Goal: Task Accomplishment & Management: Manage account settings

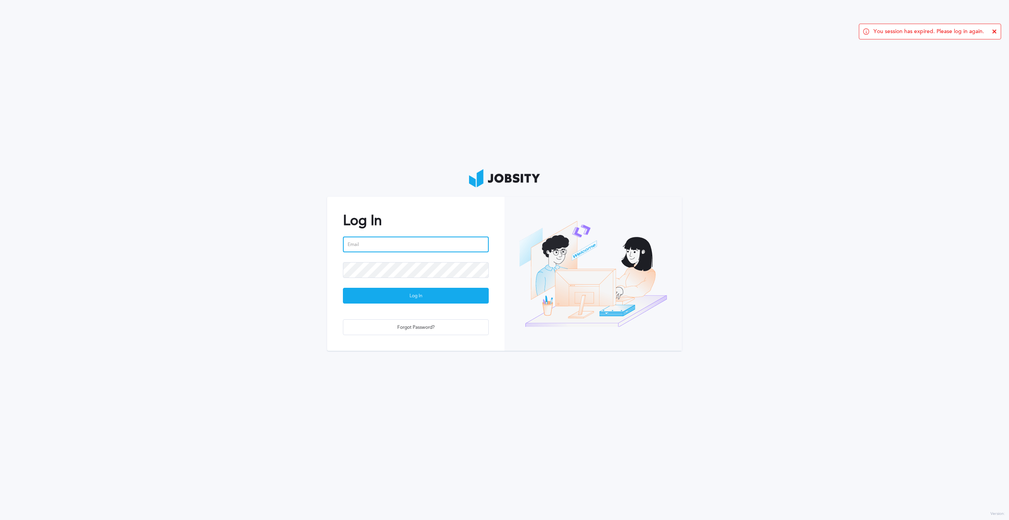
click at [377, 243] on input "email" at bounding box center [416, 245] width 146 height 16
type input "GDeluca"
click at [406, 296] on div "Log In" at bounding box center [415, 296] width 145 height 16
click at [605, 268] on div at bounding box center [593, 274] width 177 height 154
click at [384, 243] on input "GDeluca" at bounding box center [416, 245] width 146 height 16
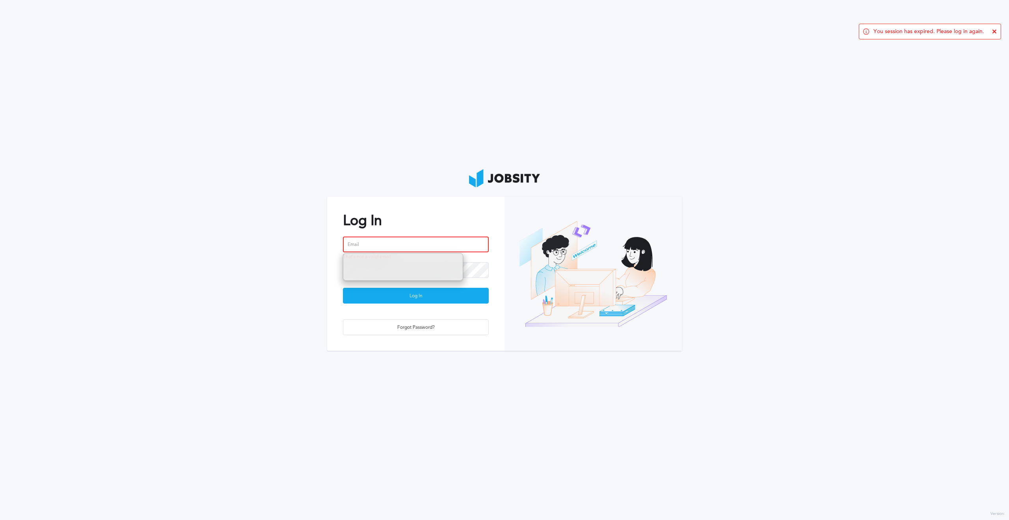
type input "g"
type input "[PERSON_NAME][EMAIL_ADDRESS][DOMAIN_NAME]"
click at [343, 288] on button "Log In" at bounding box center [416, 296] width 146 height 16
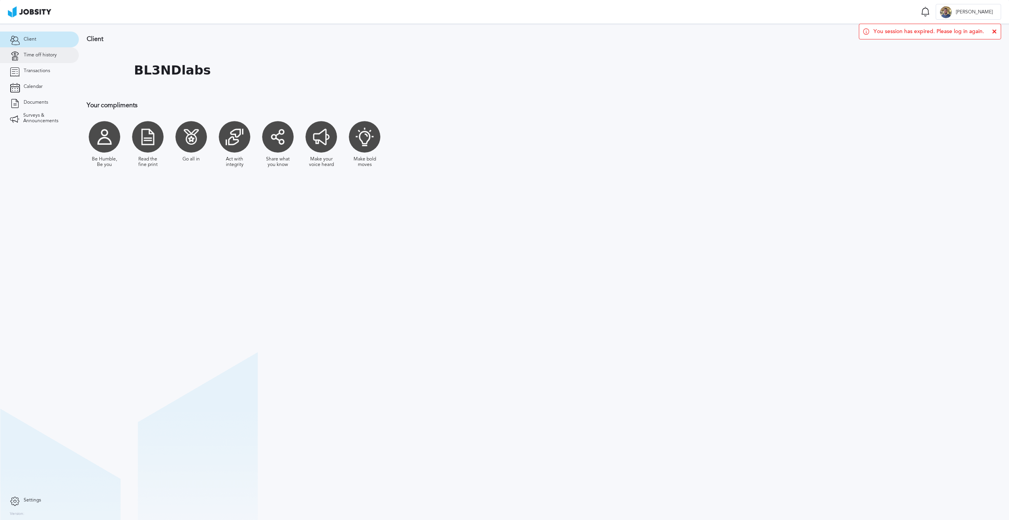
click at [48, 51] on link "Time off history" at bounding box center [39, 55] width 79 height 16
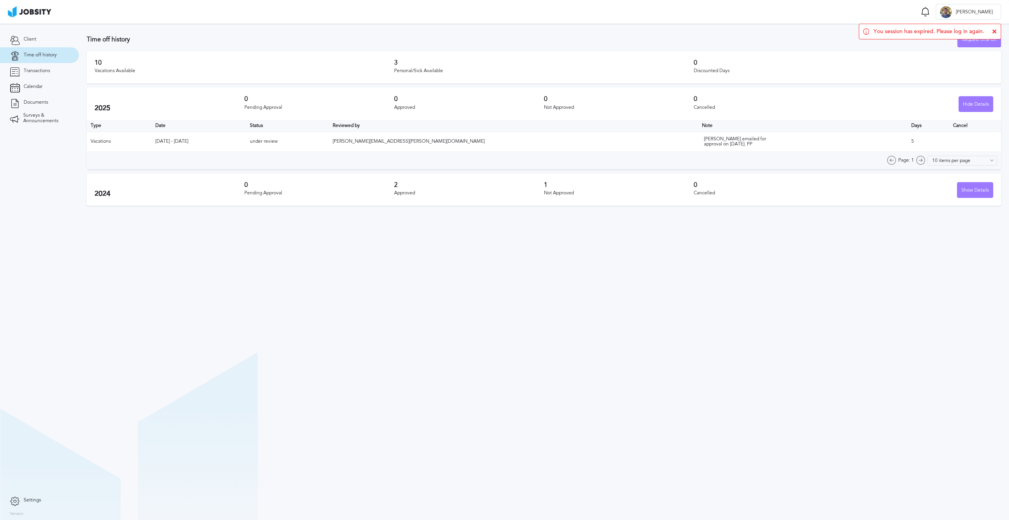
click at [922, 33] on span "You session has expired. Please log in again." at bounding box center [929, 31] width 111 height 6
drag, startPoint x: 454, startPoint y: 73, endPoint x: 355, endPoint y: 63, distance: 100.2
click at [355, 63] on div "10 Vacations Available 3 Personal/Sick Available 0 Discounted Days" at bounding box center [544, 67] width 915 height 32
click at [356, 63] on h3 "10" at bounding box center [245, 62] width 300 height 7
click at [904, 35] on div "You session has expired. Please log in again." at bounding box center [930, 32] width 142 height 16
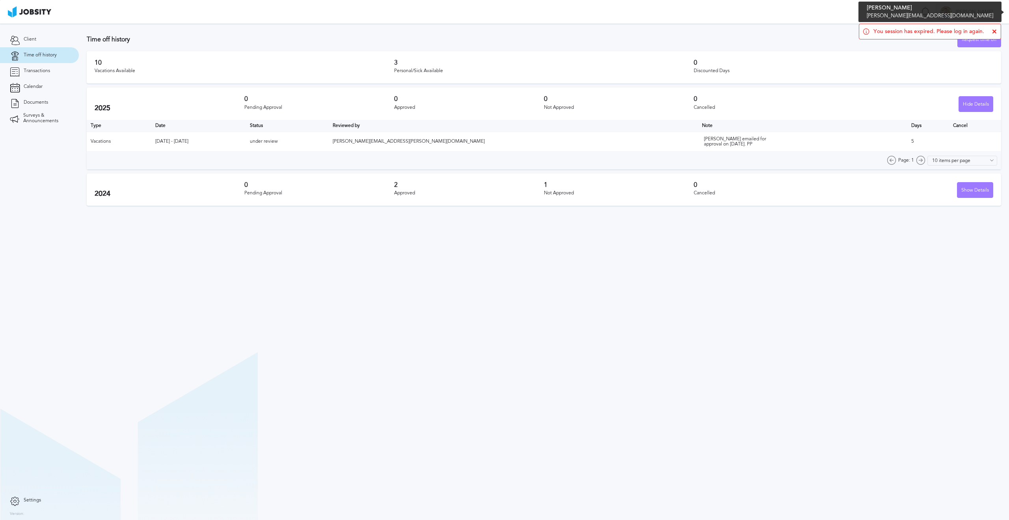
click at [969, 15] on div "[PERSON_NAME]" at bounding box center [968, 12] width 65 height 16
click at [974, 14] on li "Log Out" at bounding box center [976, 12] width 50 height 16
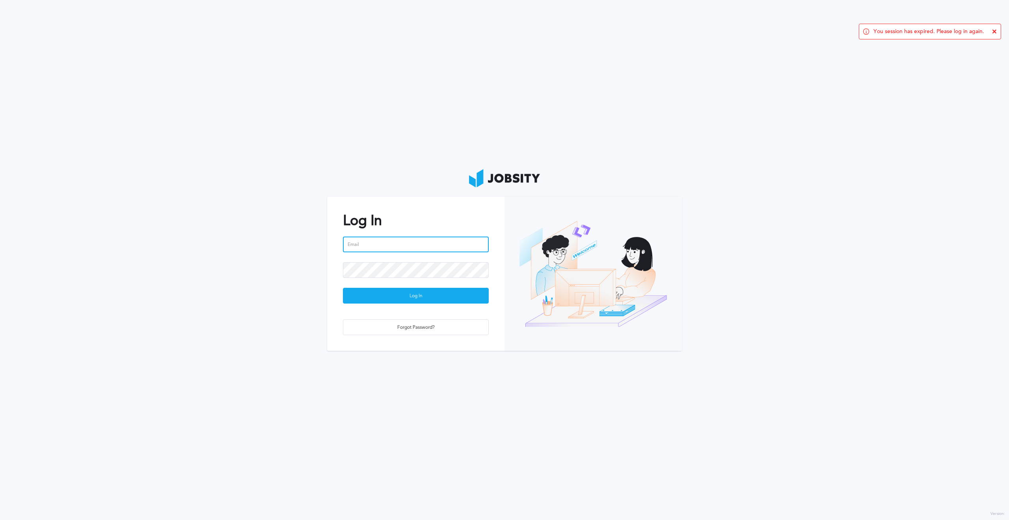
click at [403, 243] on input "email" at bounding box center [416, 245] width 146 height 16
click at [419, 247] on input "GDeluca" at bounding box center [416, 245] width 146 height 16
type input "[PERSON_NAME][EMAIL_ADDRESS][DOMAIN_NAME]"
click at [343, 288] on button "Log In" at bounding box center [416, 296] width 146 height 16
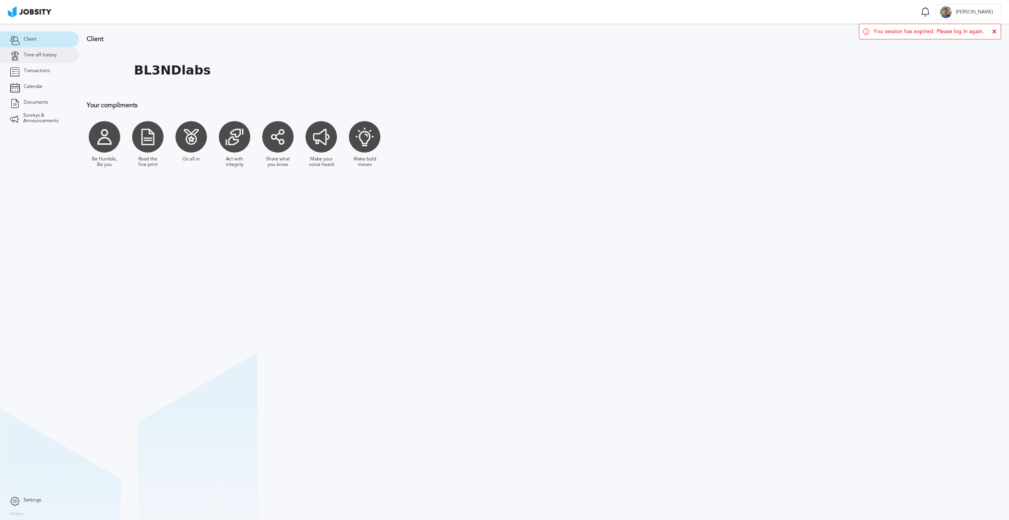
click at [48, 58] on link "Time off history" at bounding box center [39, 55] width 79 height 16
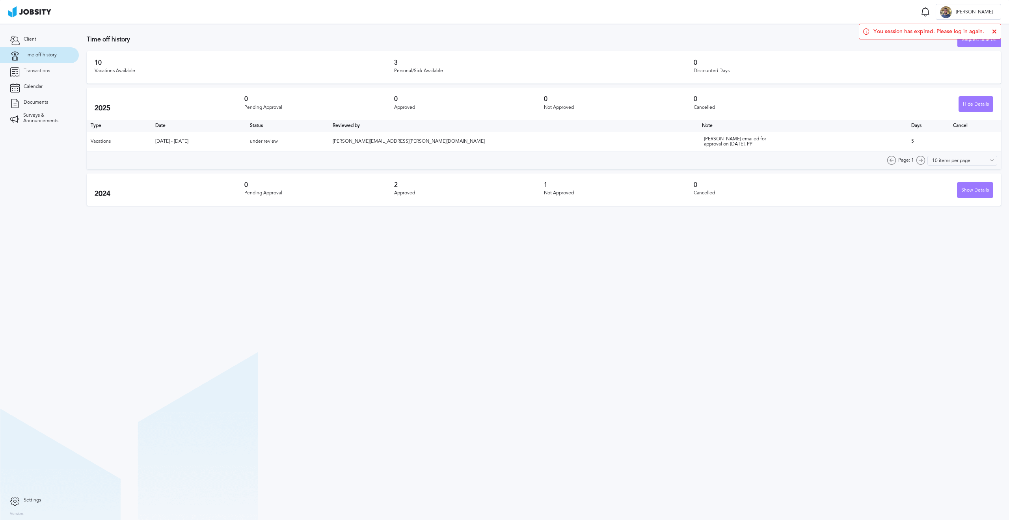
click at [995, 32] on icon at bounding box center [994, 31] width 5 height 5
click at [985, 41] on div "Request time off" at bounding box center [979, 40] width 43 height 16
